Goal: Information Seeking & Learning: Learn about a topic

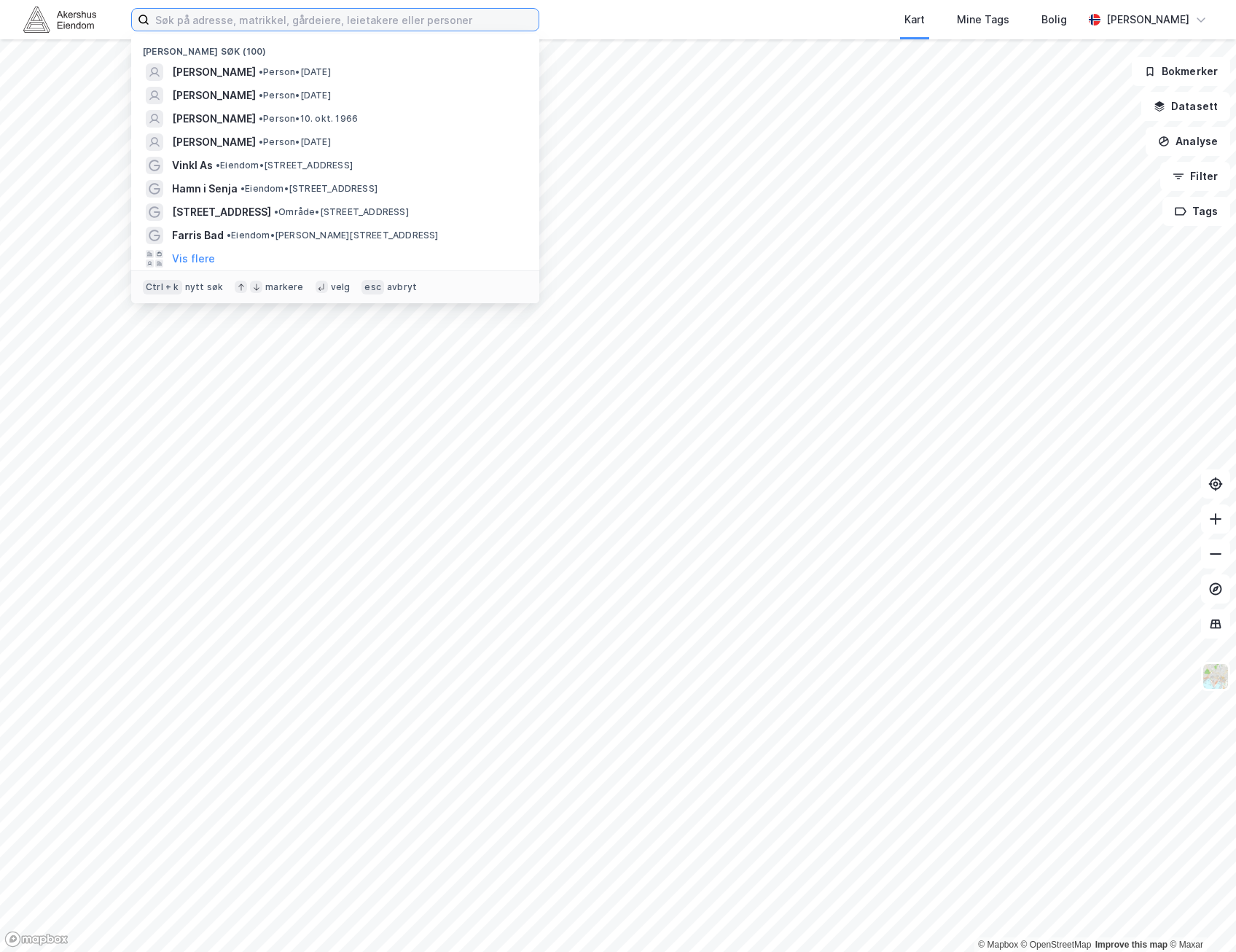
click at [305, 16] on input at bounding box center [344, 19] width 389 height 22
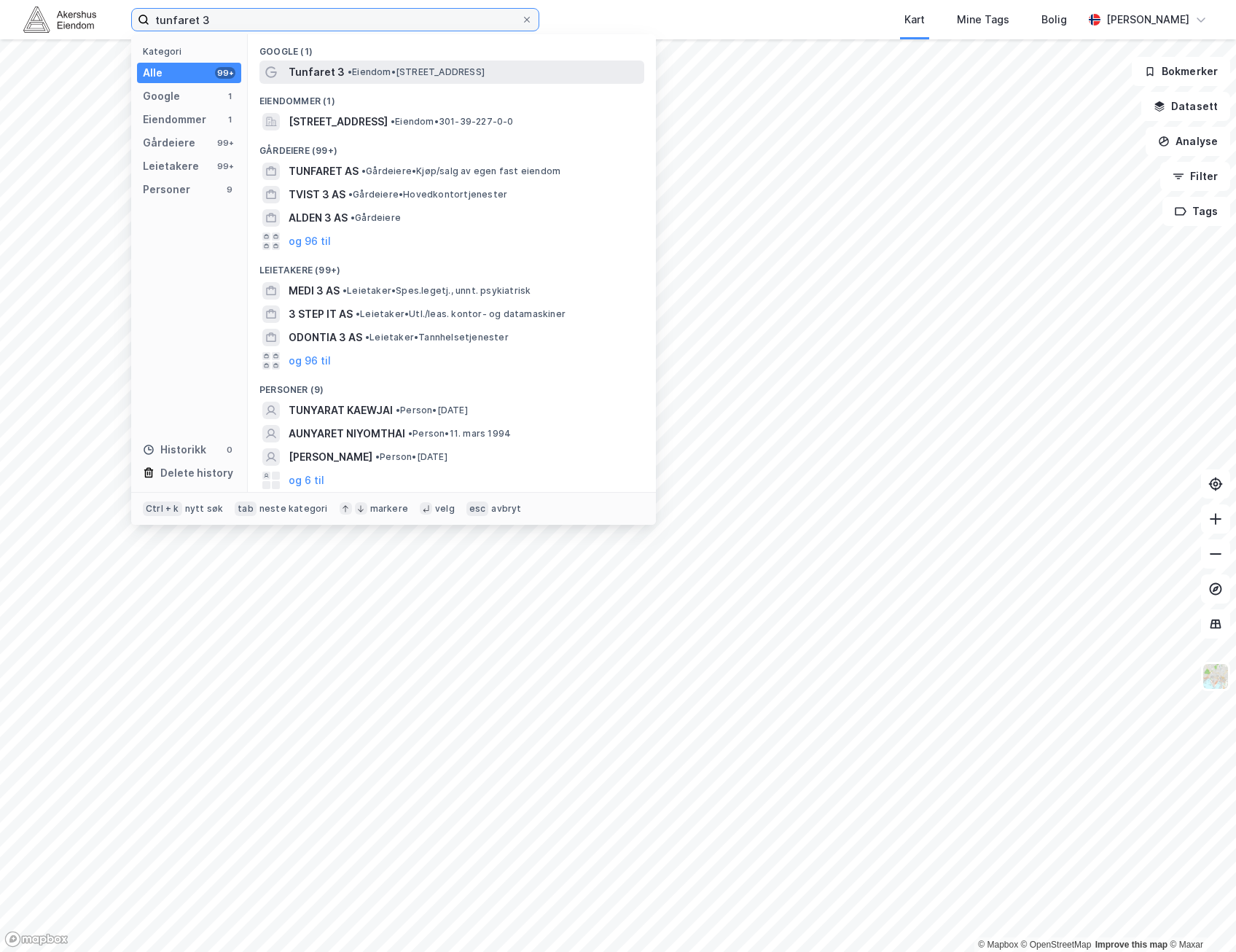
type input "tunfaret 3"
click at [454, 70] on span "• Eiendom • Tunfaret 3, 2636 Øyer" at bounding box center [416, 72] width 137 height 11
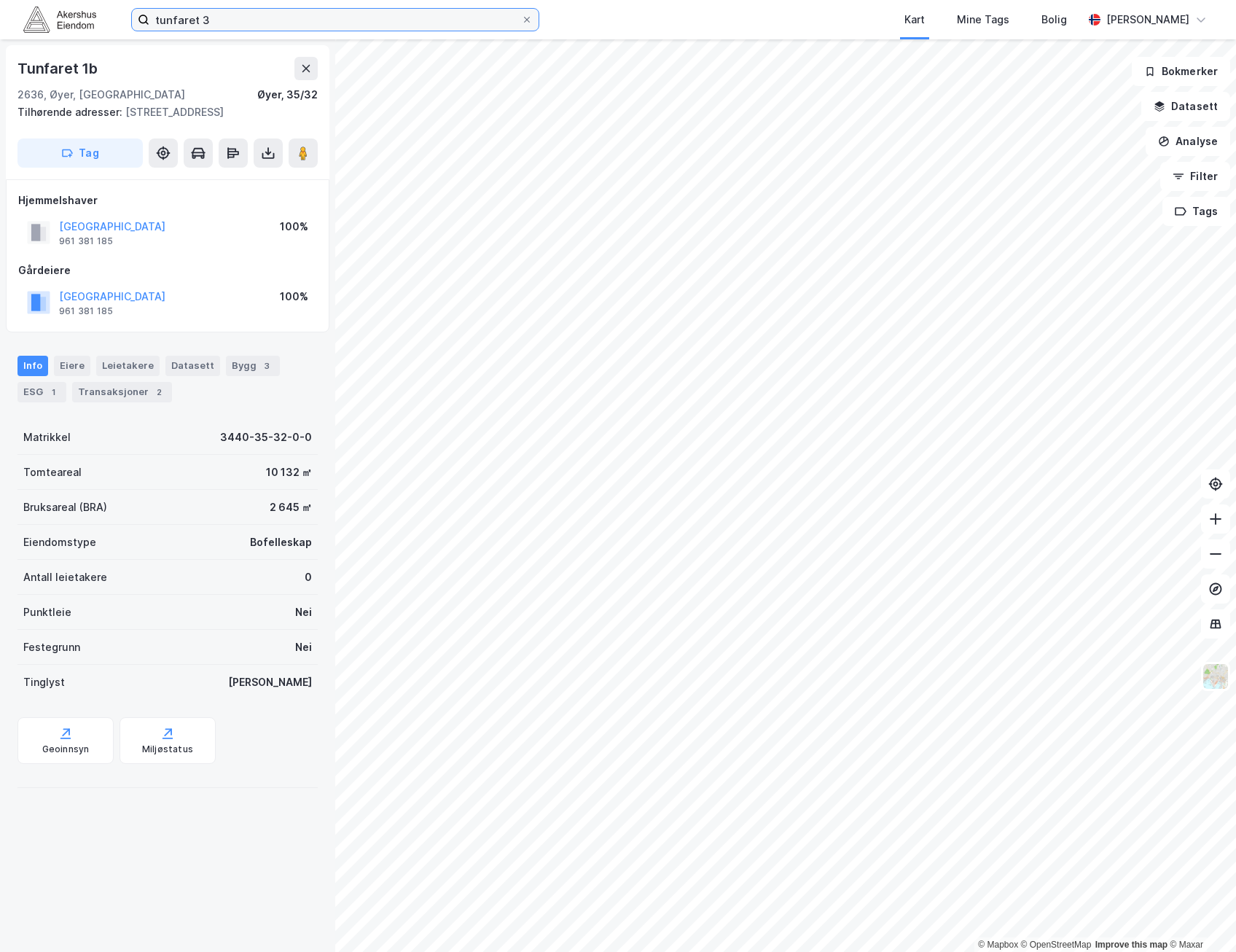
click at [300, 17] on input "tunfaret 3" at bounding box center [335, 19] width 372 height 22
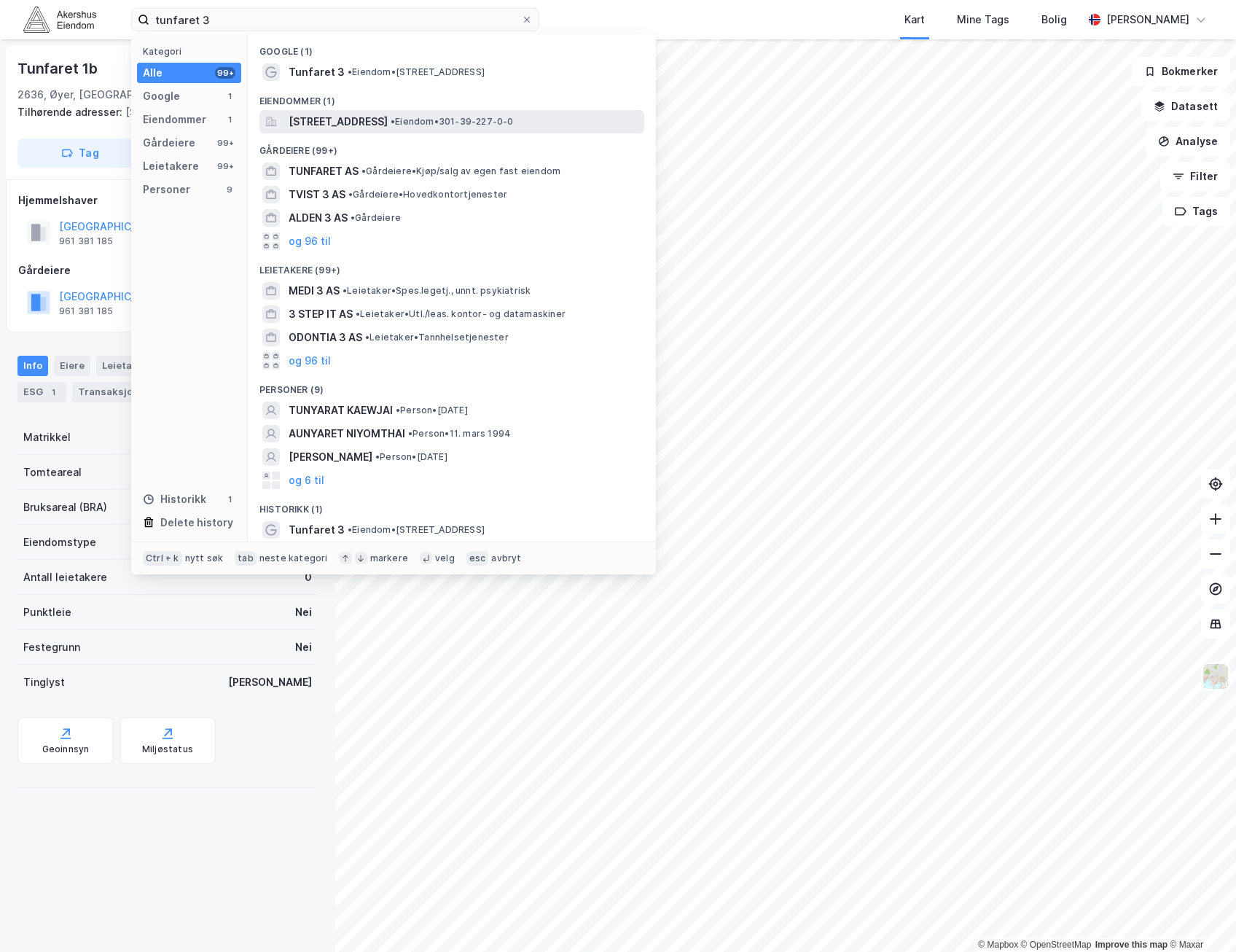
click at [388, 114] on span "Tunfaret 3, 0373, OSLO, OSLO" at bounding box center [338, 121] width 99 height 17
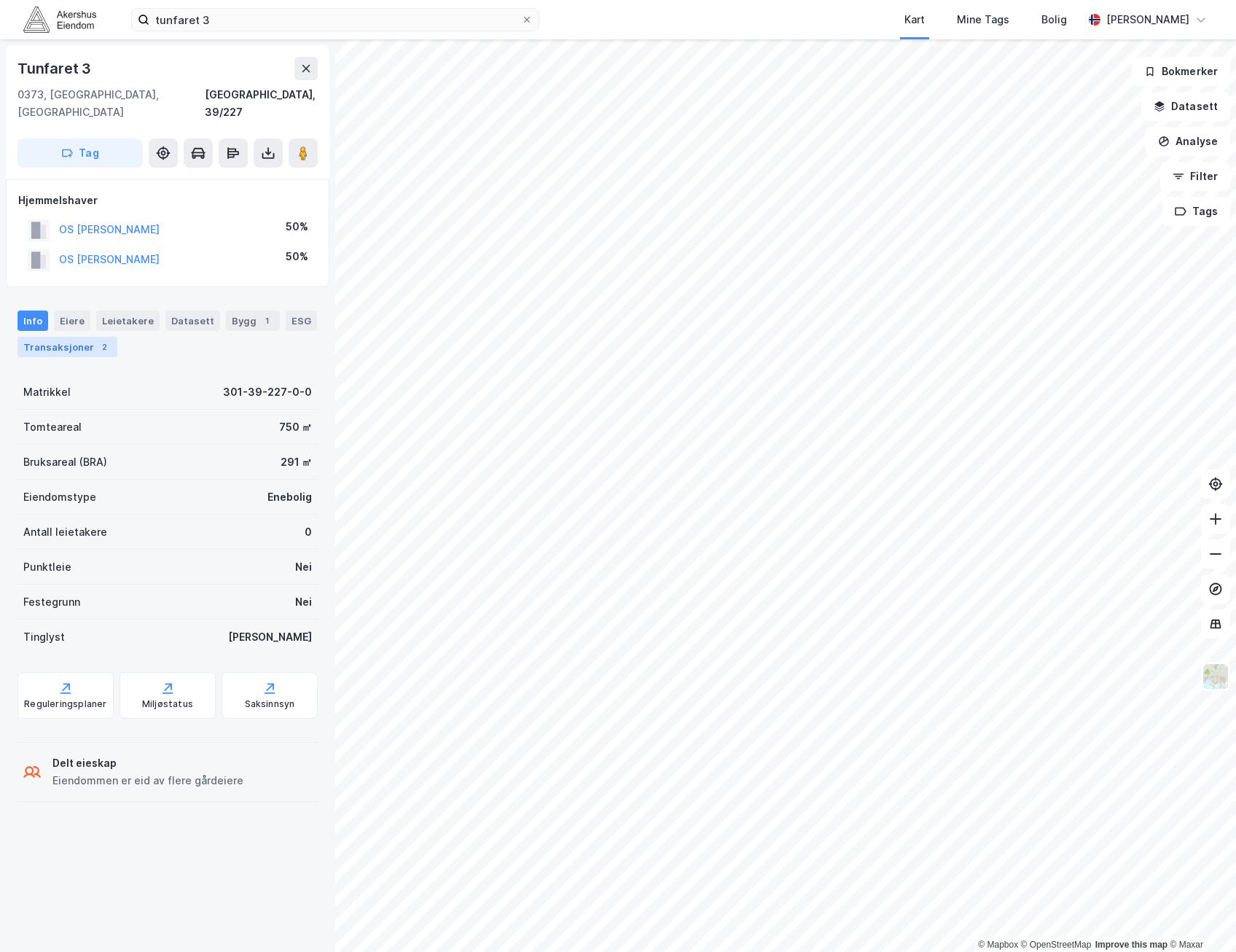
click at [81, 337] on div "Transaksjoner 2" at bounding box center [67, 347] width 100 height 21
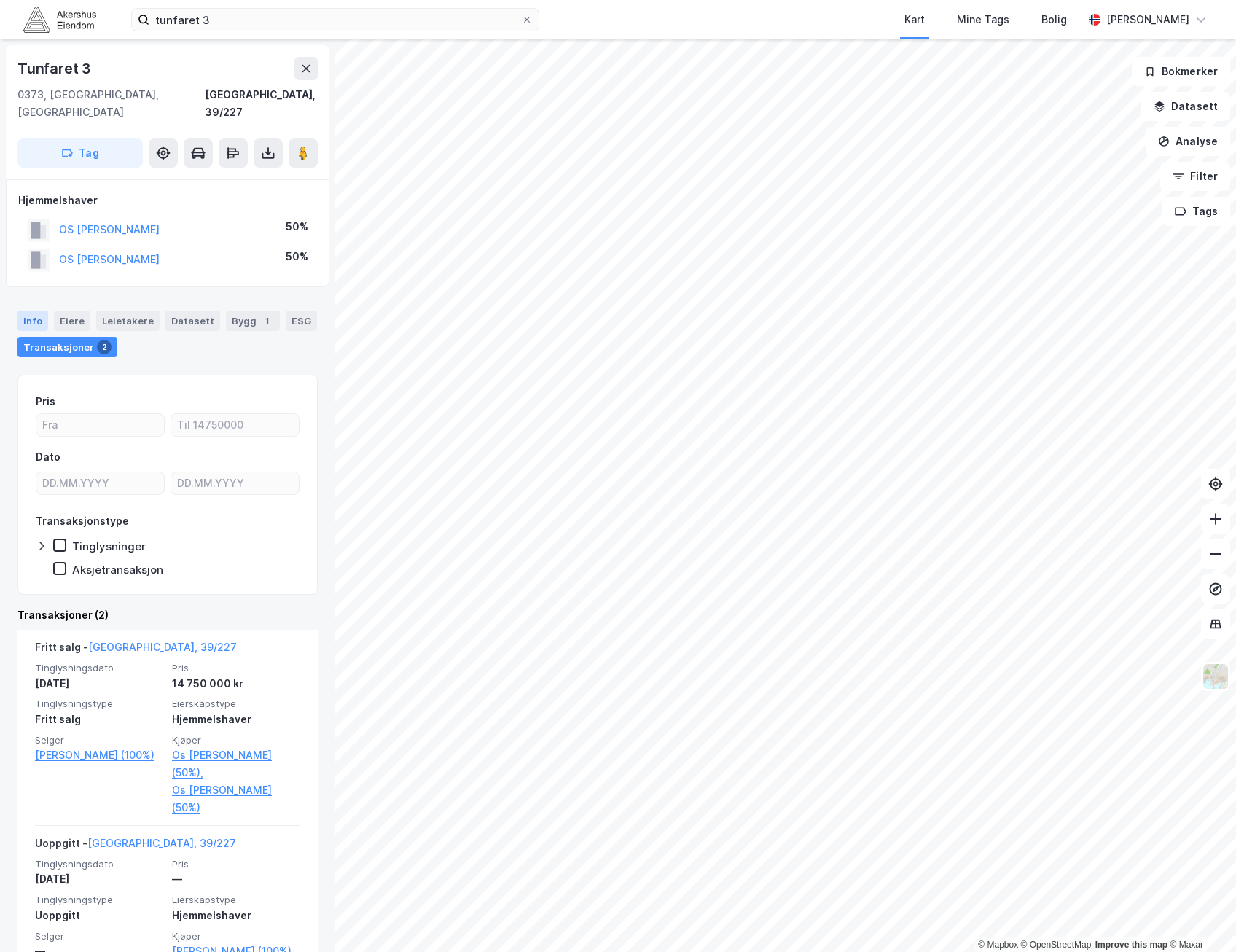
click at [29, 311] on div "Info" at bounding box center [32, 321] width 30 height 21
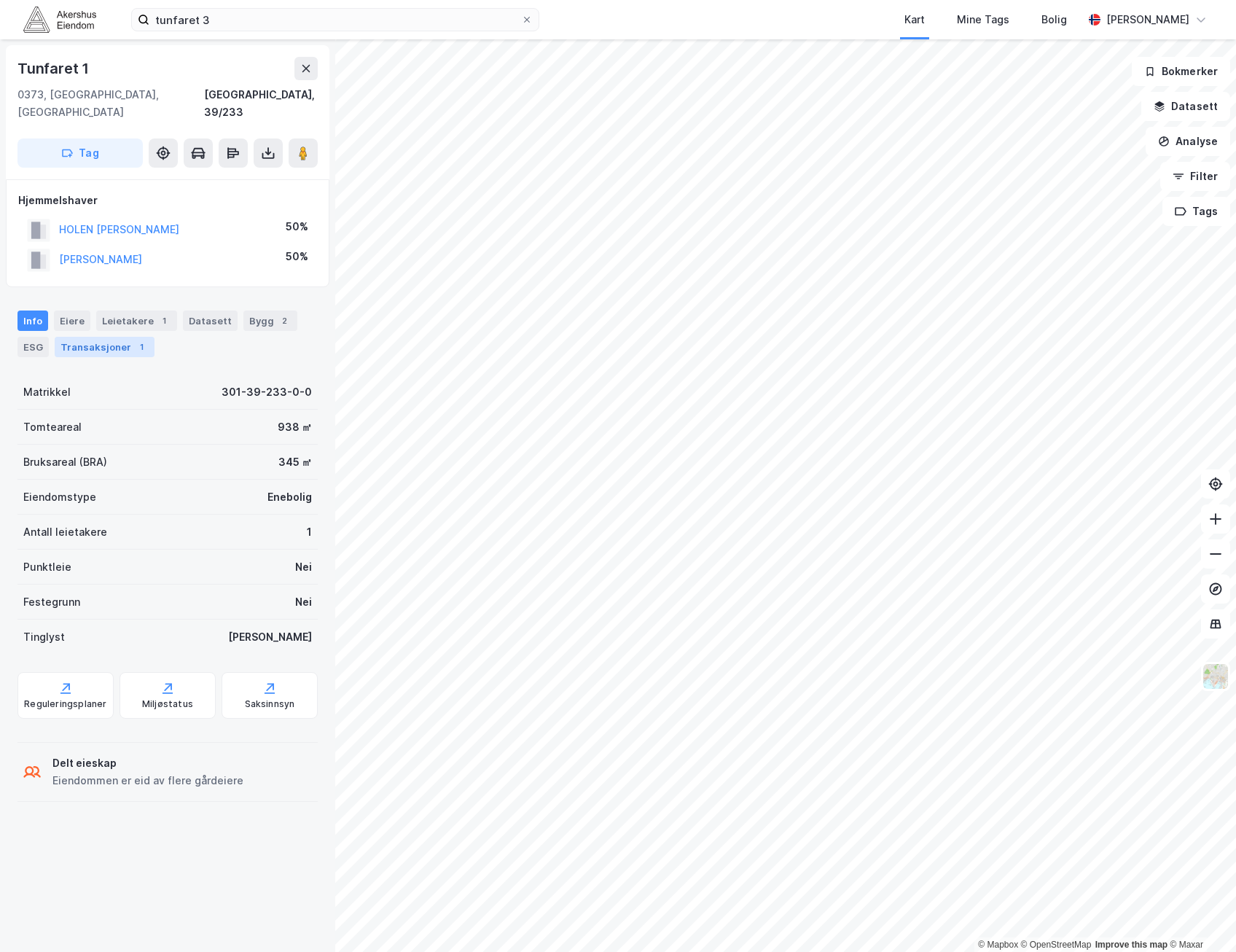
click at [93, 337] on div "Transaksjoner 1" at bounding box center [104, 347] width 100 height 21
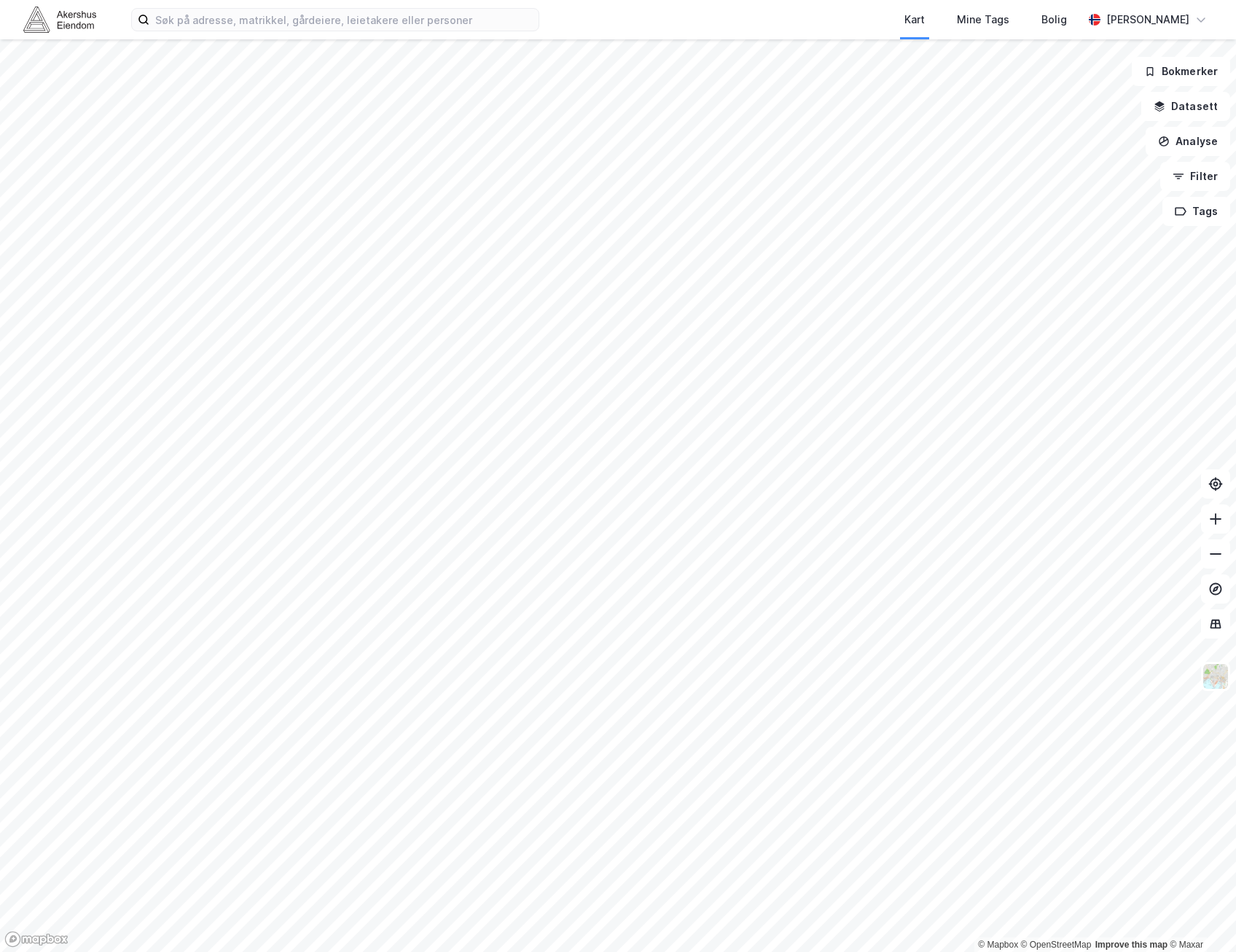
click at [222, 931] on html "Kart Mine Tags Bolig [PERSON_NAME] © Mapbox © OpenStreetMap Improve this map © …" at bounding box center [618, 476] width 1236 height 952
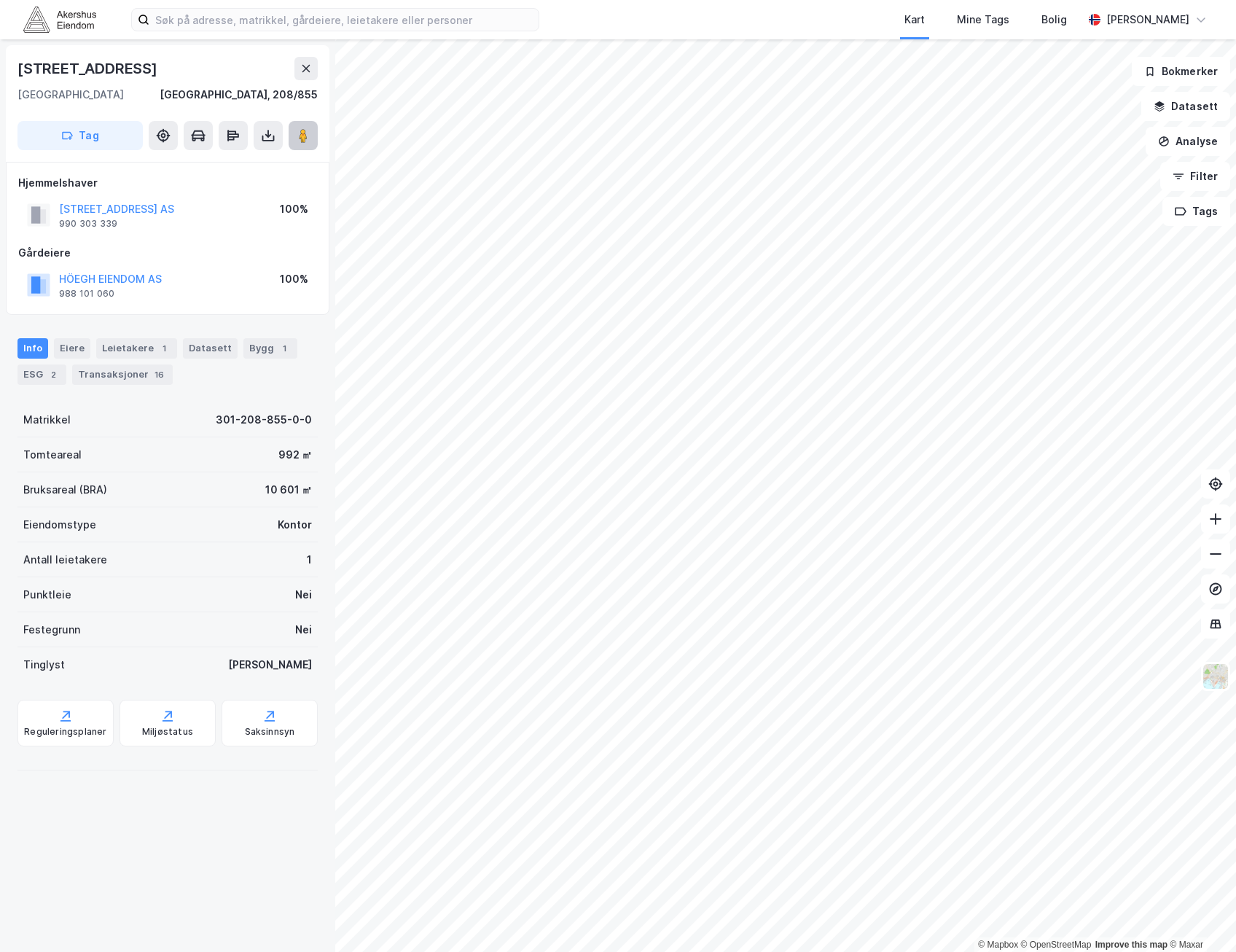
click at [294, 138] on button at bounding box center [303, 136] width 29 height 29
